Goal: Task Accomplishment & Management: Use online tool/utility

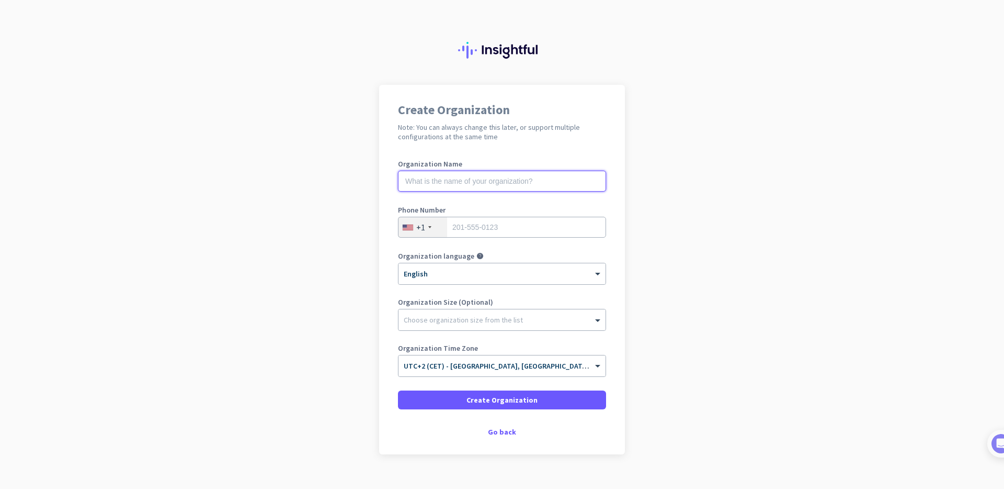
click at [459, 179] on input "text" at bounding box center [502, 181] width 208 height 21
type input "o"
type input "Org1"
click at [507, 233] on input "tel" at bounding box center [502, 227] width 208 height 21
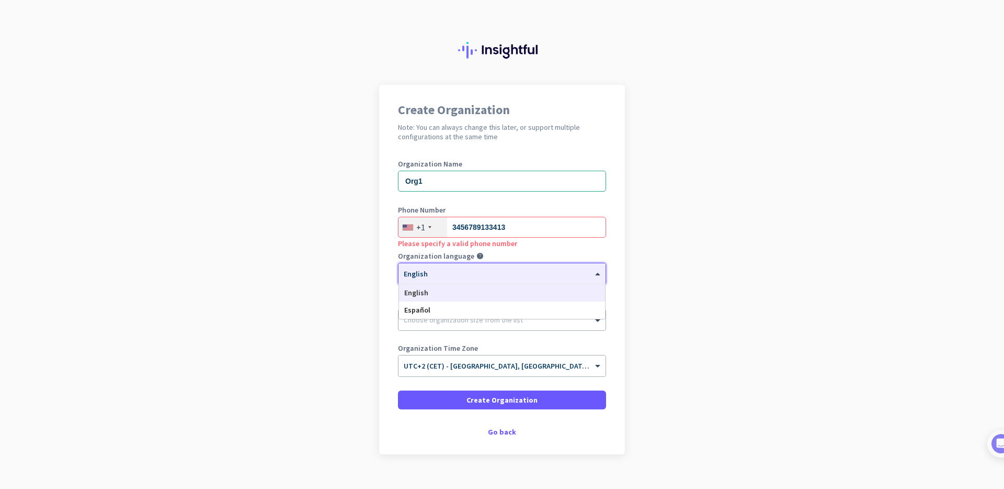
click at [488, 272] on div at bounding box center [502, 270] width 207 height 9
click at [533, 232] on input "3456789133413" at bounding box center [502, 227] width 208 height 21
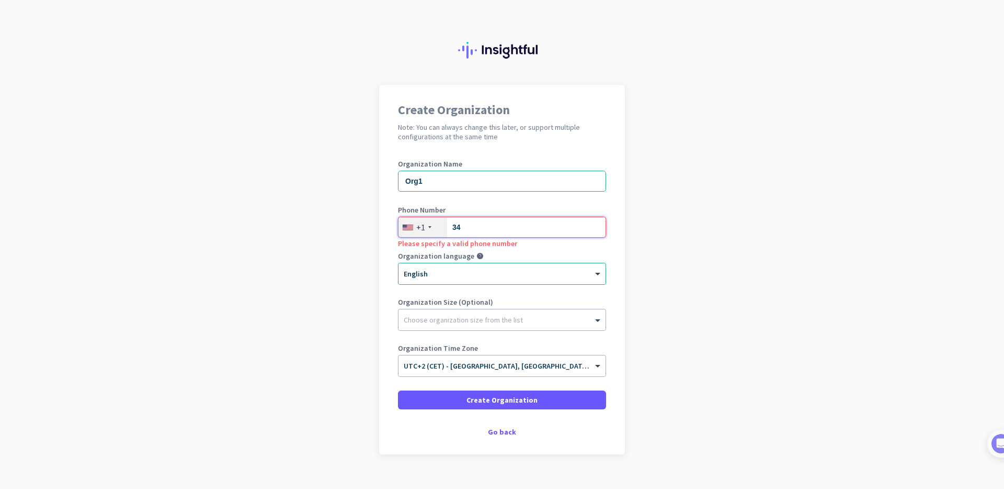
type input "3"
type input "2012243535"
click at [620, 249] on div "Create Organization Note: You can always change this later, or support multiple…" at bounding box center [502, 269] width 246 height 369
click at [483, 314] on div at bounding box center [502, 317] width 207 height 10
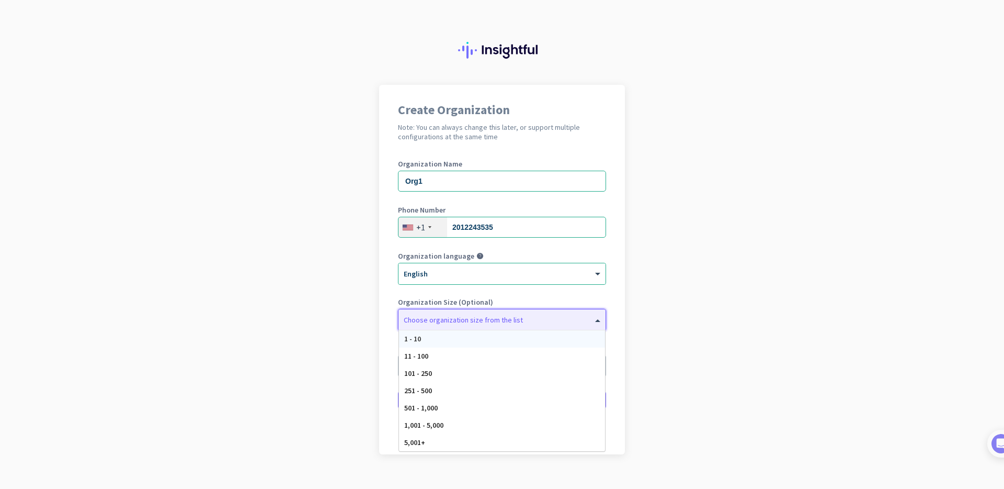
click at [444, 332] on div "1 - 10" at bounding box center [502, 338] width 206 height 17
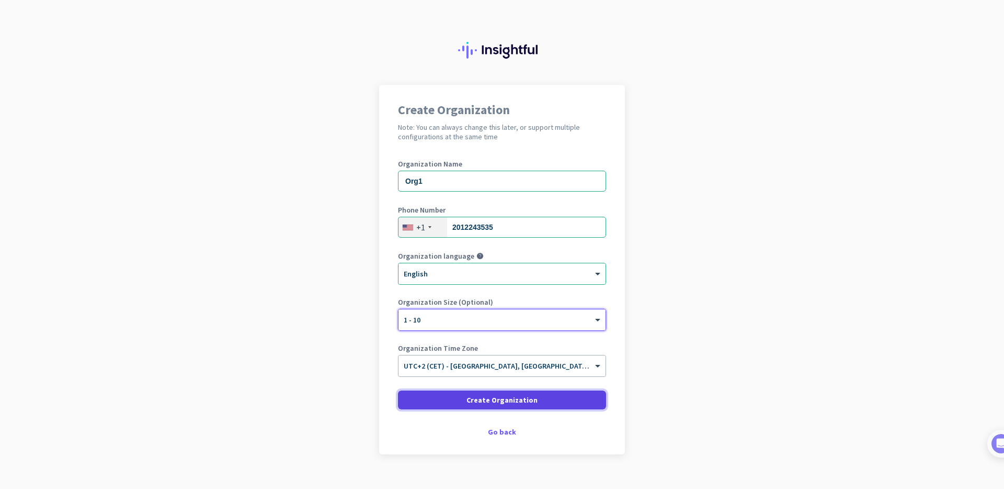
click at [506, 401] on span "Create Organization" at bounding box center [502, 399] width 71 height 10
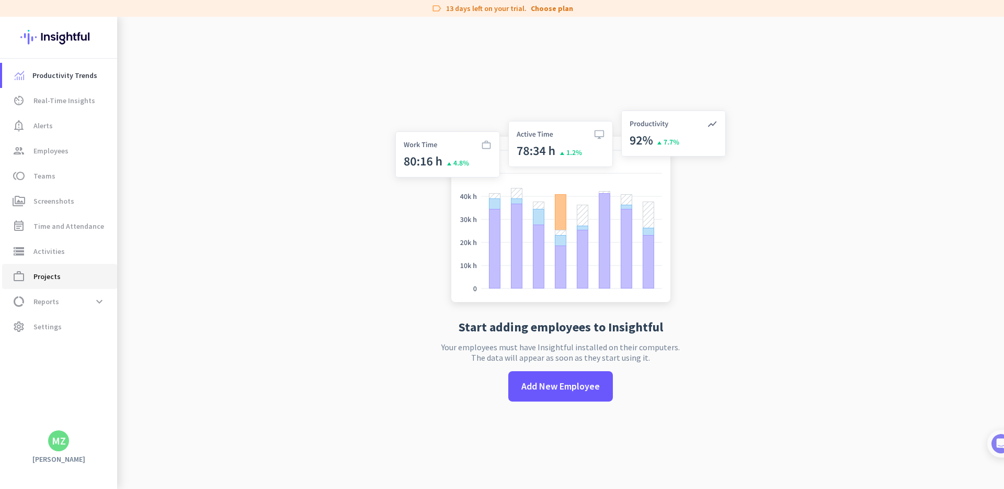
click at [57, 276] on span "Projects" at bounding box center [46, 276] width 27 height 13
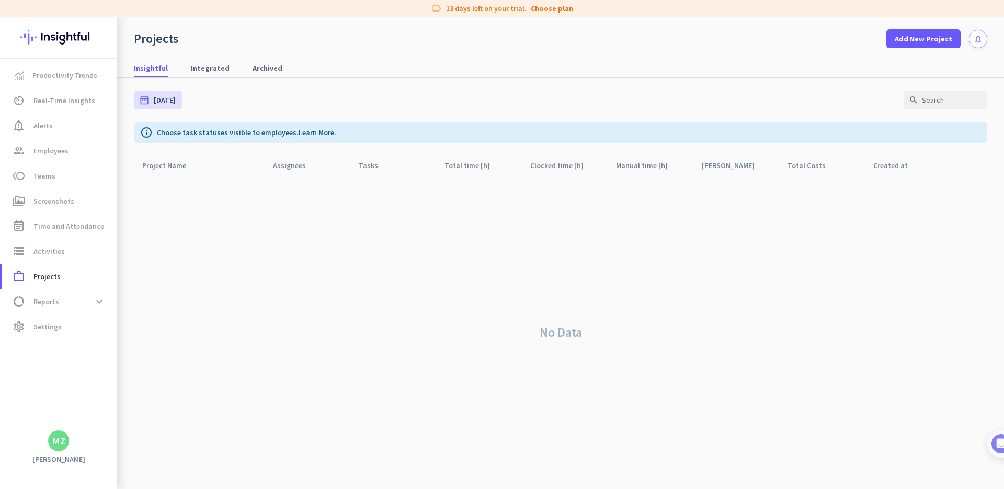
click at [905, 51] on nav "Insightful Integrated Archived" at bounding box center [560, 63] width 887 height 30
click at [909, 43] on span "Add New Project" at bounding box center [924, 38] width 58 height 10
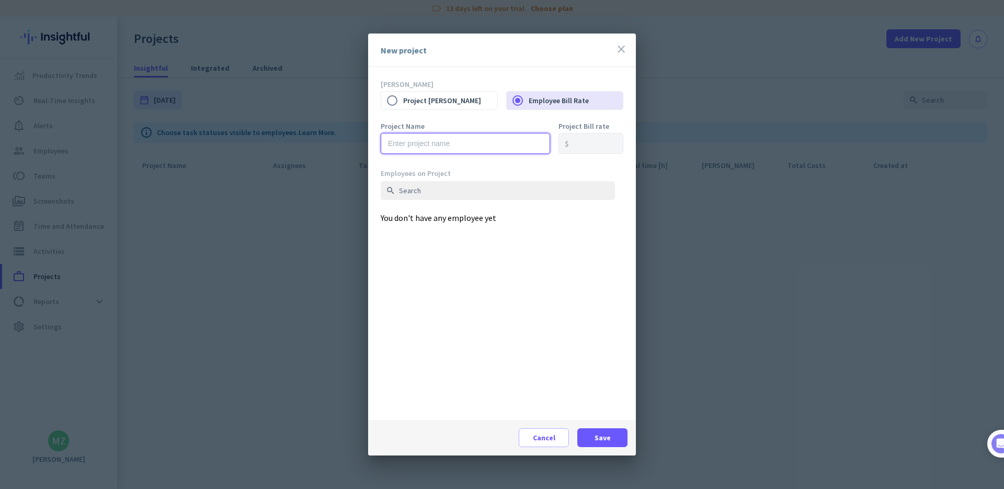
click at [462, 147] on input "text" at bounding box center [466, 143] width 170 height 21
type input "test project"
click at [466, 236] on div "Employees on Project search You don't have any employee yet" at bounding box center [502, 293] width 243 height 251
click at [598, 435] on span "Save" at bounding box center [603, 437] width 16 height 10
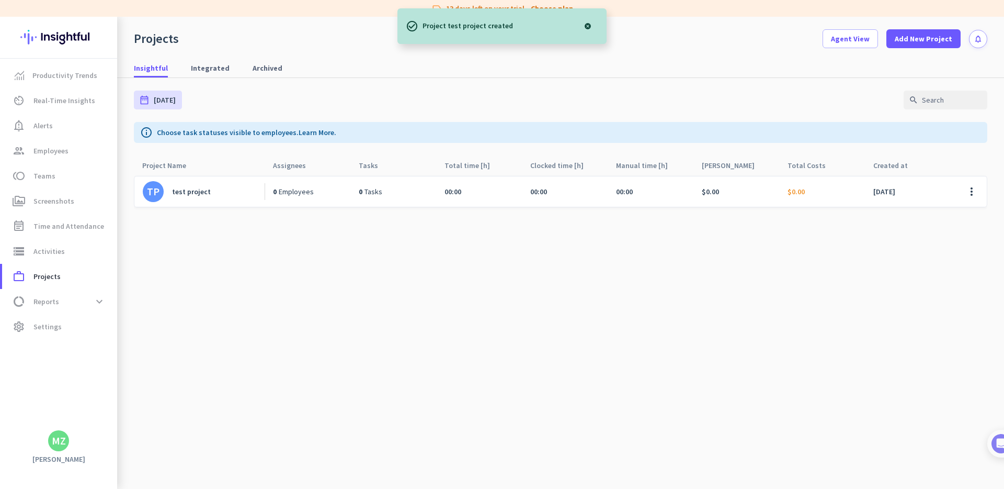
click at [355, 271] on cdk-virtual-scroll-viewport "TP test project 0 Employees 0 Tasks 00:00 00:00 00:00 $0.00 $0.00 [DATE] more_v…" at bounding box center [561, 331] width 854 height 313
click at [179, 190] on div "test project" at bounding box center [191, 191] width 39 height 9
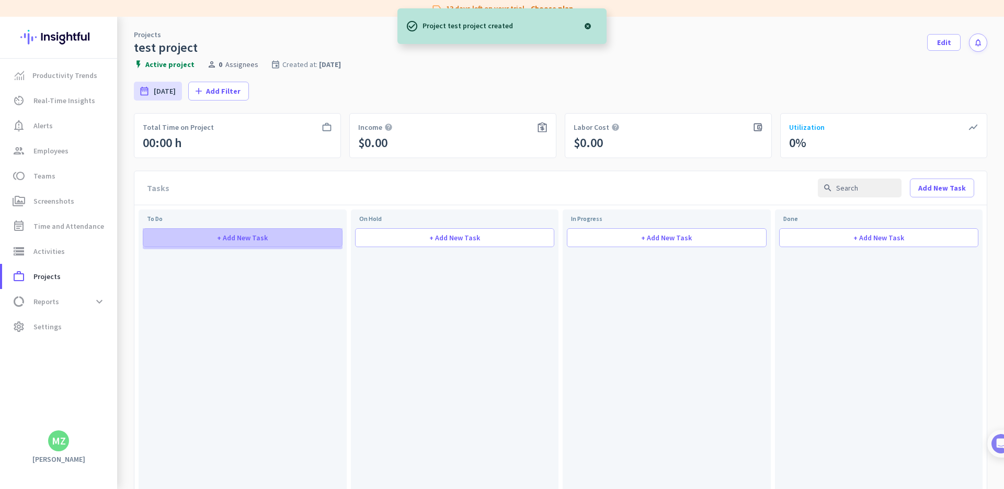
click at [263, 239] on span "+ Add New Task" at bounding box center [242, 237] width 51 height 7
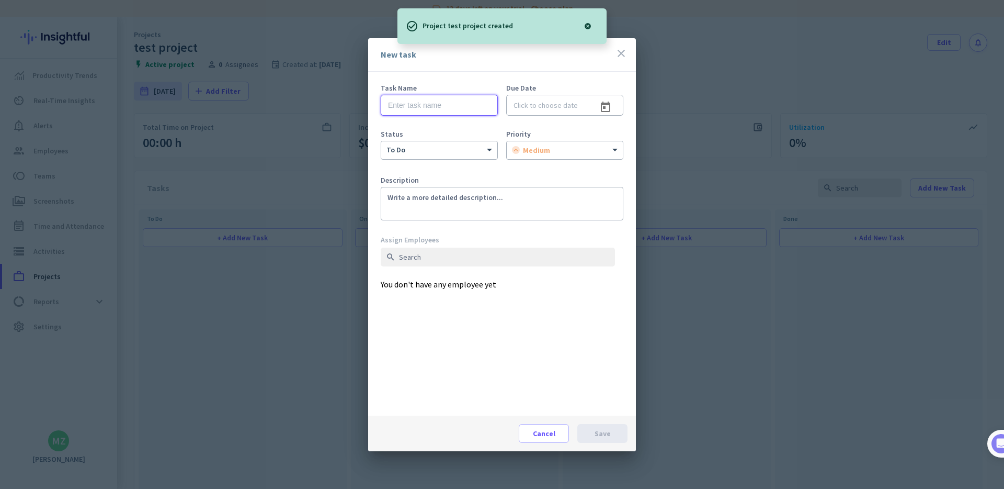
click at [412, 107] on input "text" at bounding box center [439, 105] width 117 height 21
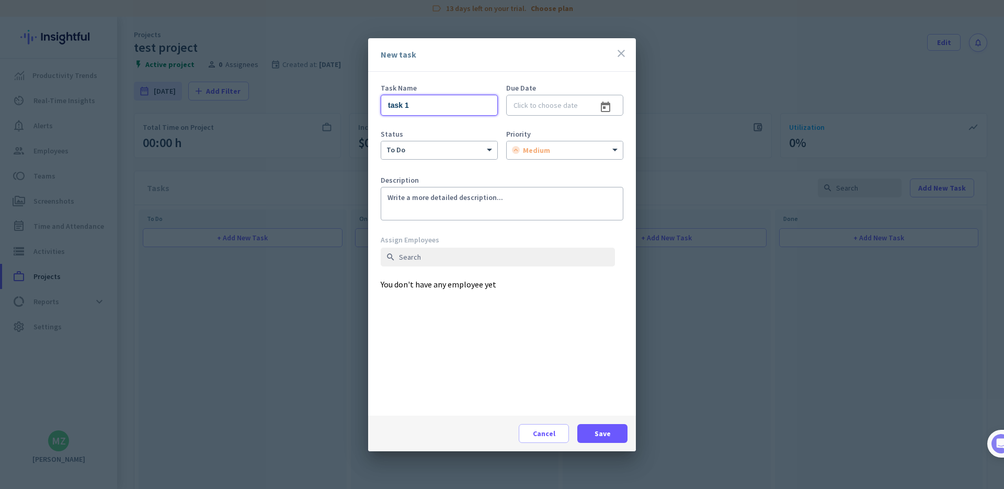
type input "task 1"
click at [494, 77] on div "Task Name task 1 Due Date Status to do Priority medium Description Assign Emplo…" at bounding box center [502, 244] width 268 height 344
click at [537, 103] on input at bounding box center [564, 105] width 117 height 21
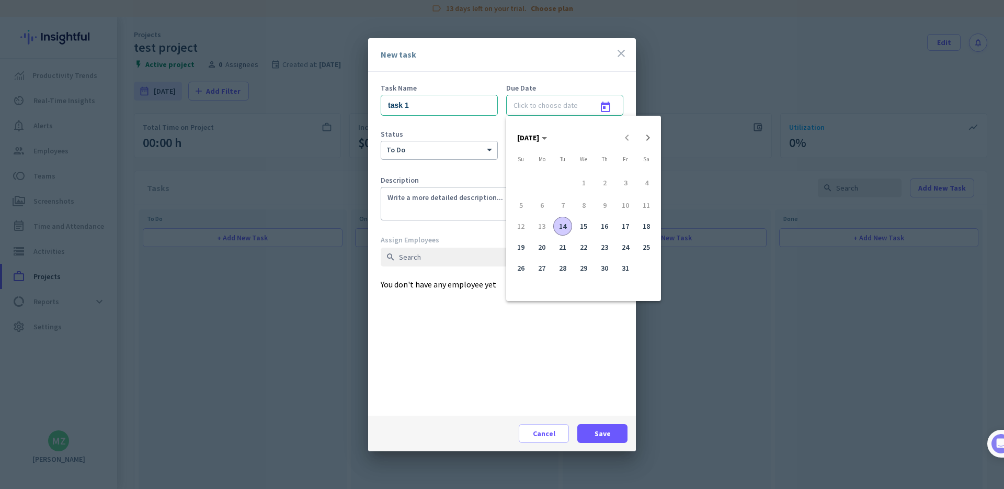
click at [563, 224] on span "14" at bounding box center [563, 226] width 19 height 19
type input "[DATE]"
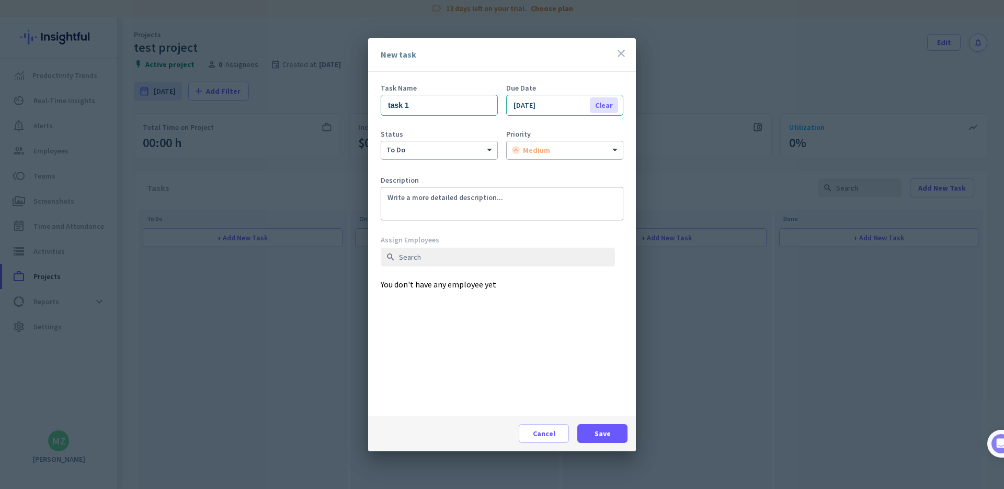
click at [604, 102] on div "Clear" at bounding box center [604, 105] width 28 height 16
click at [589, 430] on span at bounding box center [603, 433] width 50 height 25
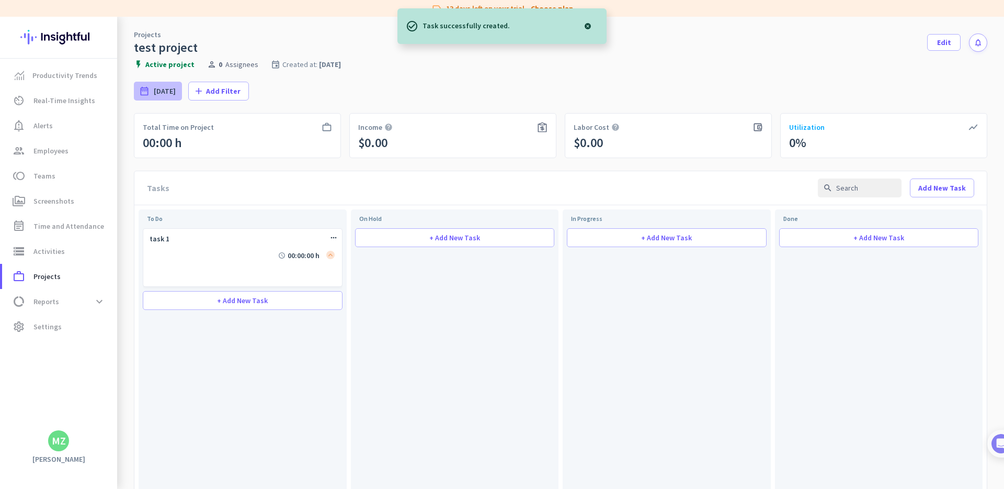
click at [166, 93] on span "[DATE]" at bounding box center [165, 91] width 22 height 10
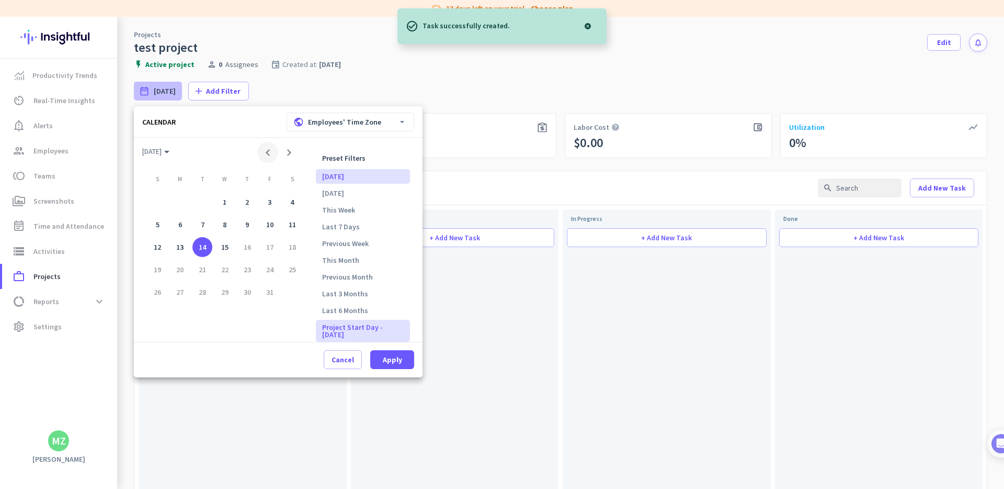
click at [269, 155] on button "Previous month" at bounding box center [267, 152] width 21 height 21
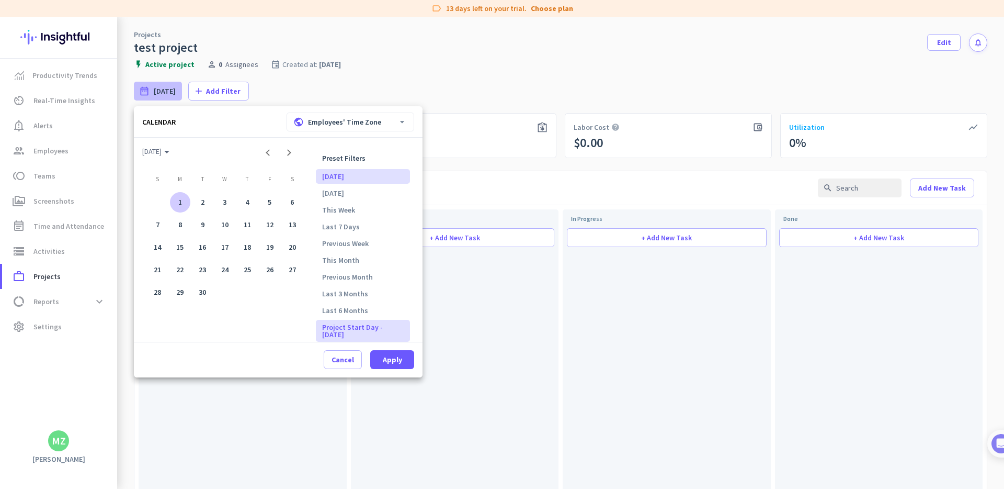
click at [177, 205] on div "1" at bounding box center [180, 202] width 20 height 20
click at [201, 288] on div "30" at bounding box center [203, 292] width 20 height 20
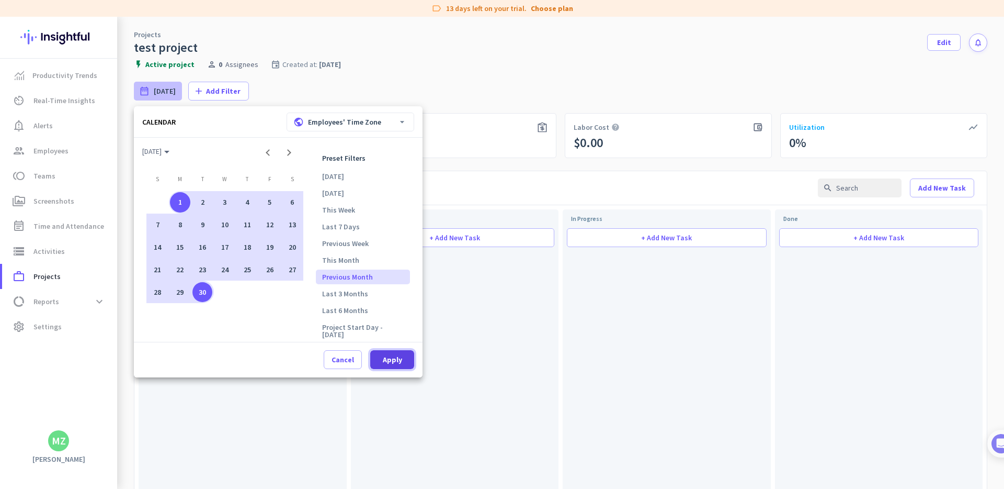
click at [396, 354] on span "Apply" at bounding box center [392, 359] width 19 height 10
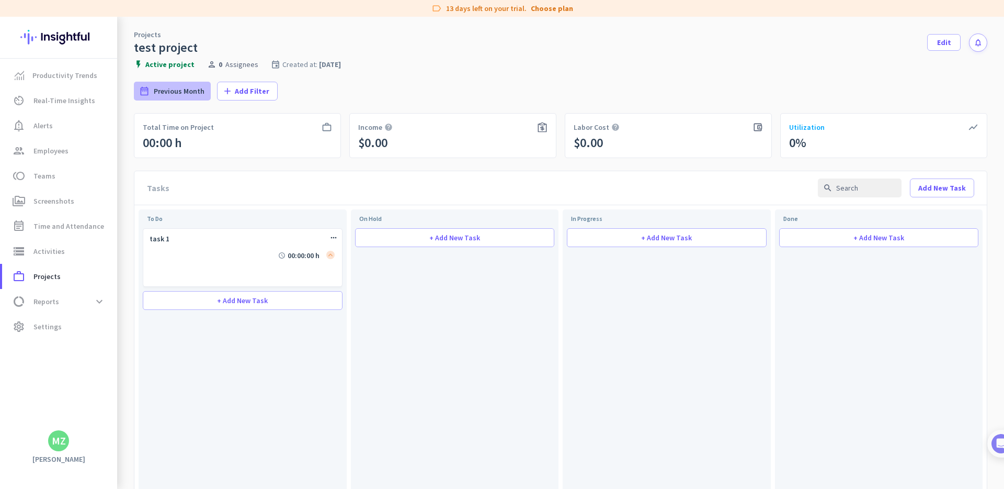
click at [179, 93] on span "Previous Month" at bounding box center [179, 91] width 51 height 10
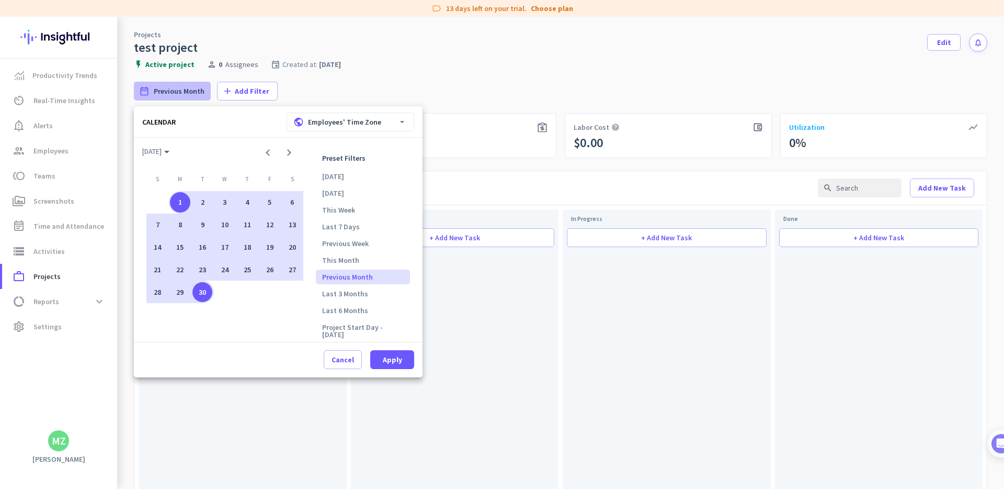
click at [180, 201] on div "1" at bounding box center [180, 202] width 20 height 20
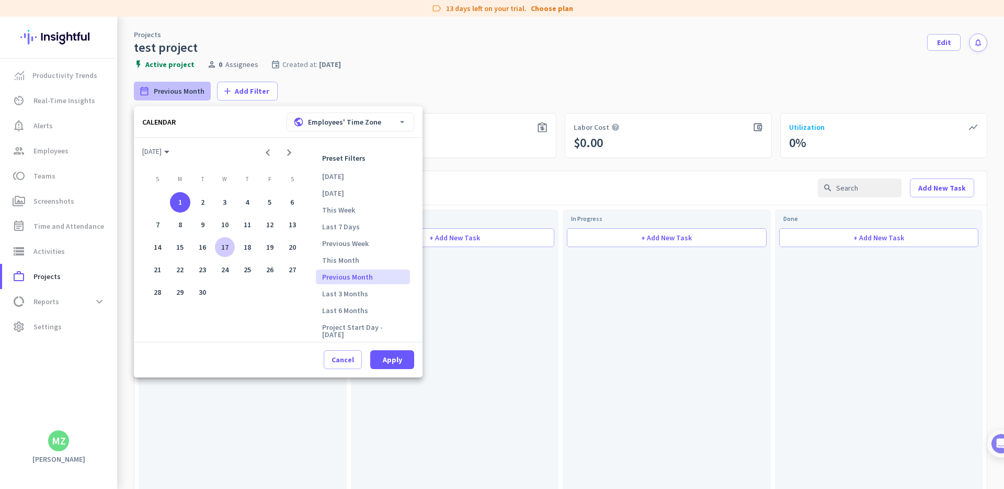
click at [224, 244] on div "17" at bounding box center [225, 247] width 20 height 20
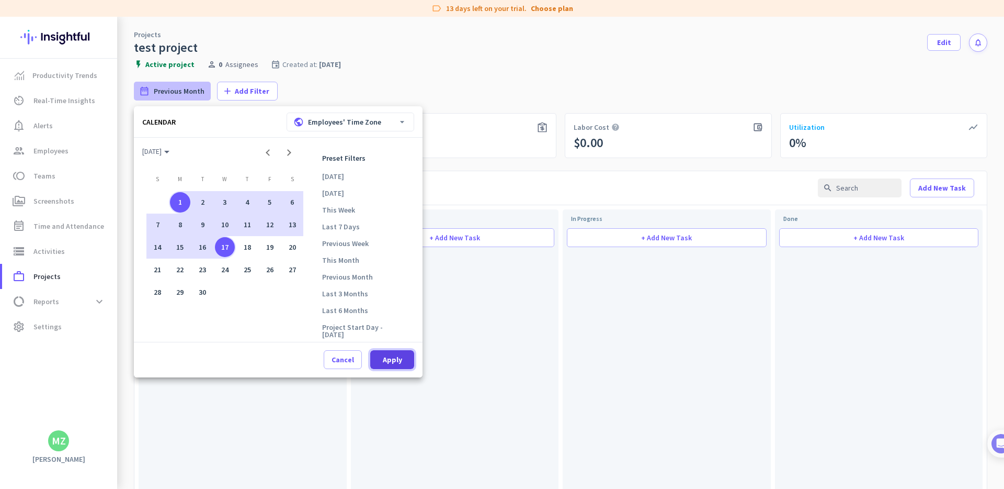
click at [393, 355] on span "Apply" at bounding box center [392, 359] width 19 height 10
type input "[DATE] - [DATE]"
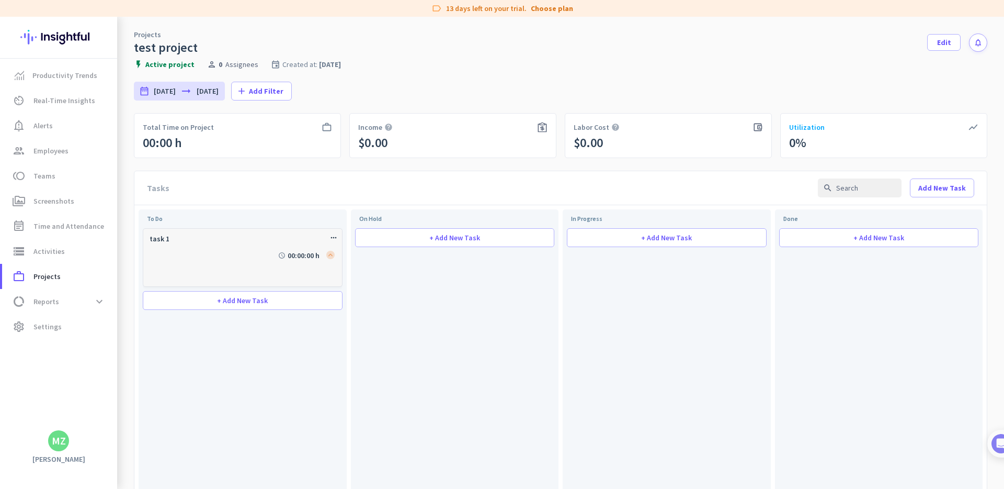
click at [204, 242] on div "task 1 more_horiz schedule 00:00:00 h" at bounding box center [243, 257] width 200 height 59
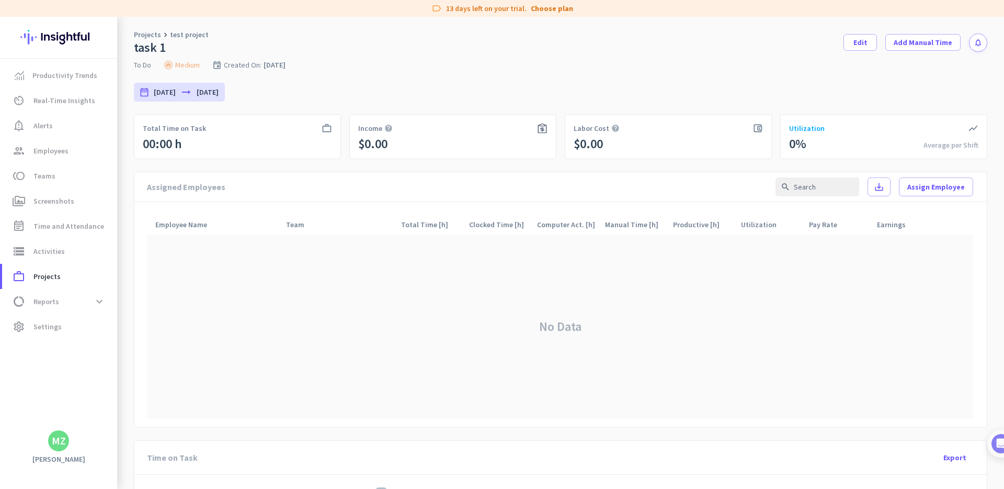
click at [194, 35] on link "test project" at bounding box center [189, 34] width 39 height 10
